Goal: Task Accomplishment & Management: Complete application form

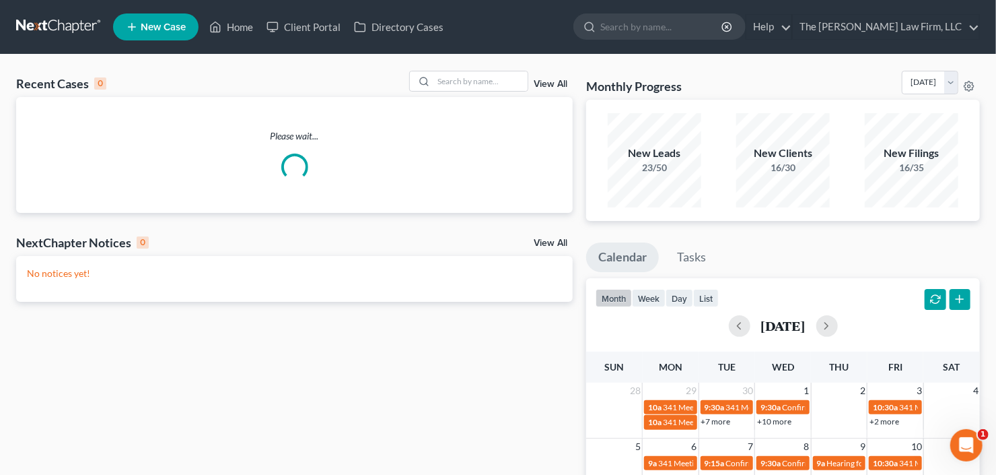
click at [139, 24] on link "New Case" at bounding box center [155, 26] width 85 height 27
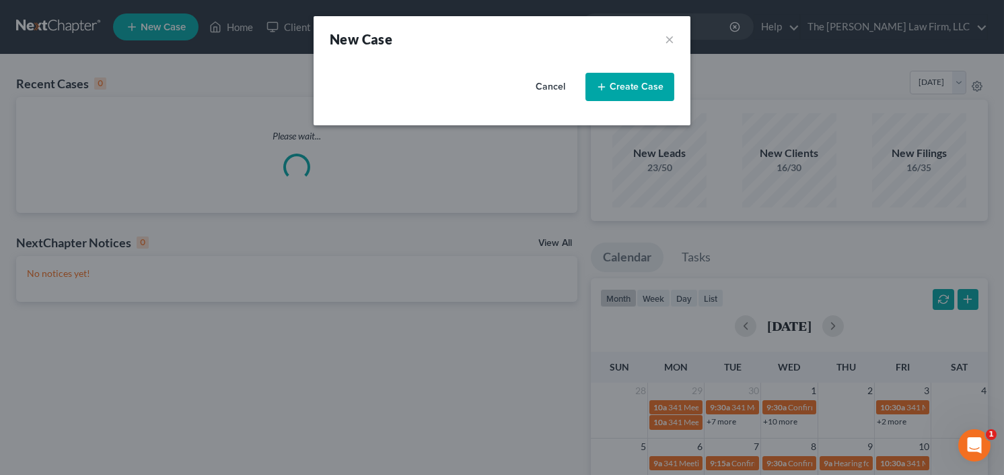
select select "19"
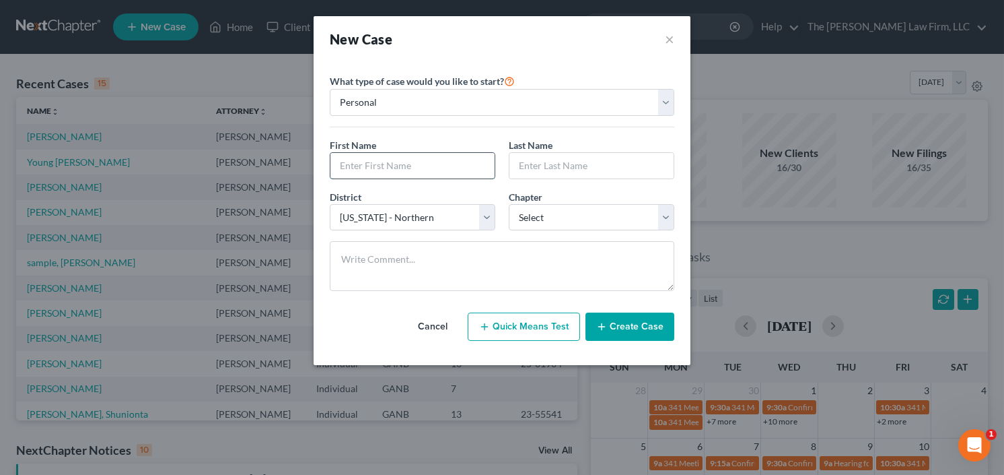
click at [405, 174] on input "text" at bounding box center [412, 166] width 164 height 26
type input "[PERSON_NAME]"
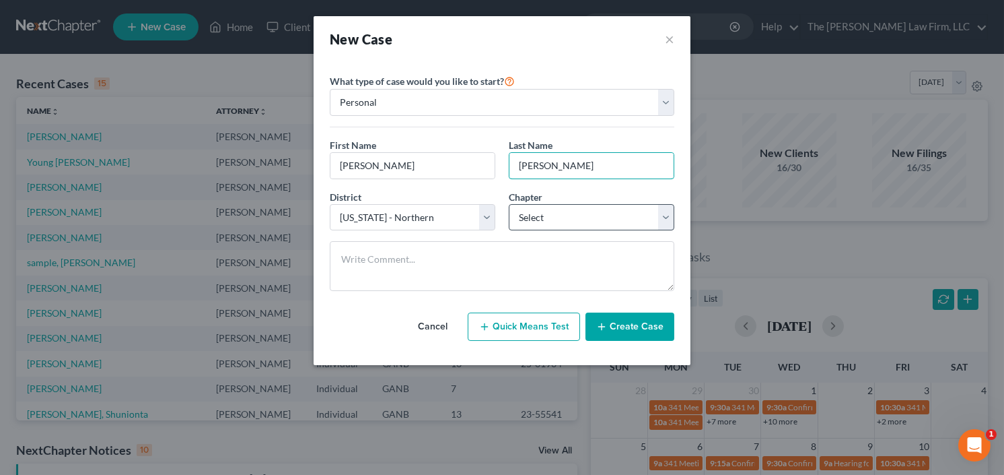
type input "[PERSON_NAME]"
click at [541, 211] on select "Select 7 11 12 13" at bounding box center [592, 217] width 166 height 27
select select "0"
click at [509, 204] on select "Select 7 11 12 13" at bounding box center [592, 217] width 166 height 27
click at [632, 328] on button "Create Case" at bounding box center [630, 326] width 89 height 28
